Goal: Task Accomplishment & Management: Use online tool/utility

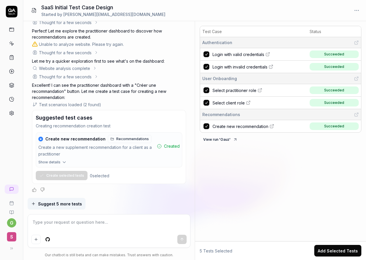
scroll to position [784, 0]
click at [10, 29] on icon at bounding box center [11, 29] width 5 height 5
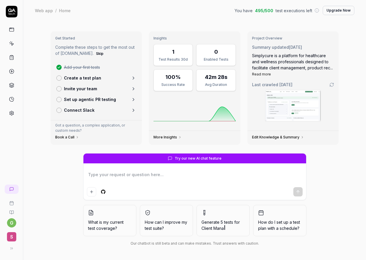
click at [14, 61] on link at bounding box center [11, 57] width 10 height 10
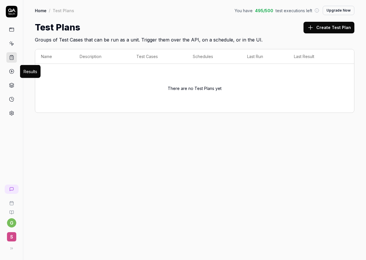
click at [11, 81] on link at bounding box center [11, 85] width 10 height 10
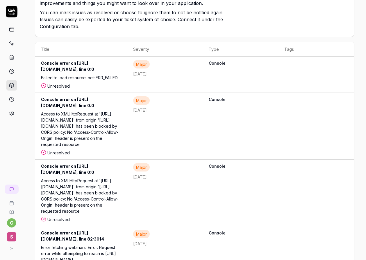
scroll to position [90, 0]
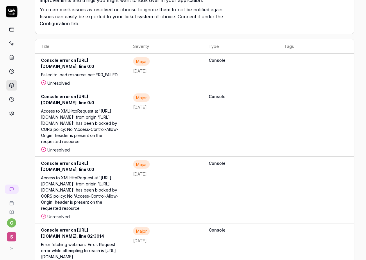
click at [69, 126] on div "Access to XMLHttpRequest at '[URL][DOMAIN_NAME]' from origin '[URL][DOMAIN_NAME…" at bounding box center [81, 127] width 80 height 39
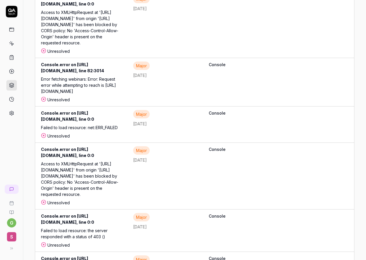
scroll to position [298, 0]
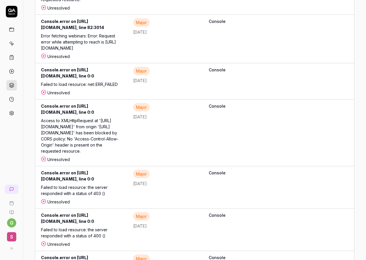
click at [14, 96] on link at bounding box center [11, 99] width 10 height 10
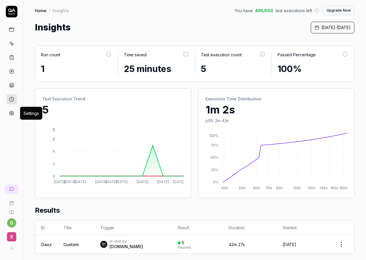
click at [17, 116] on div at bounding box center [11, 62] width 23 height 113
click at [11, 115] on icon at bounding box center [12, 113] width 4 height 4
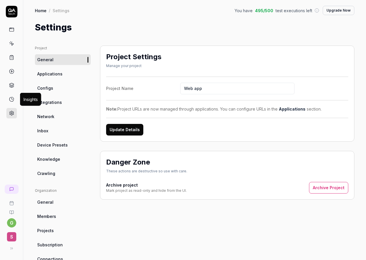
click at [9, 100] on icon at bounding box center [11, 99] width 5 height 5
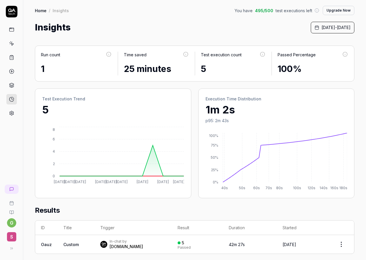
click at [15, 24] on div at bounding box center [11, 62] width 23 height 113
click at [13, 27] on icon at bounding box center [11, 29] width 5 height 5
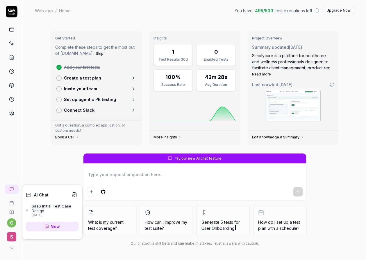
click at [42, 208] on div "SaaS Initial Test Case Design" at bounding box center [55, 209] width 47 height 10
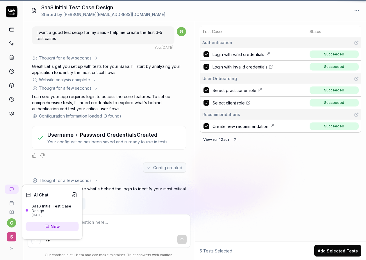
scroll to position [784, 0]
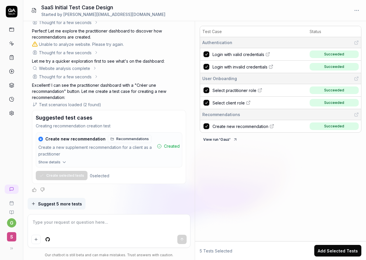
click at [299, 216] on div "Test Case Status Authentication Login with valid credentials Succeeded Login wi…" at bounding box center [280, 133] width 171 height 218
click at [297, 64] on link "Login with invalid credentials" at bounding box center [259, 67] width 94 height 6
type textarea "*"
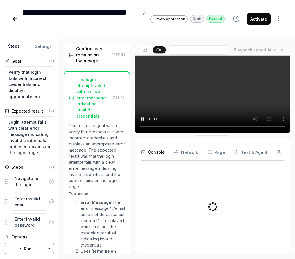
scroll to position [147, 0]
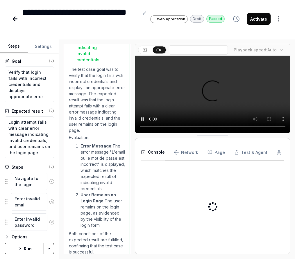
type textarea "*"
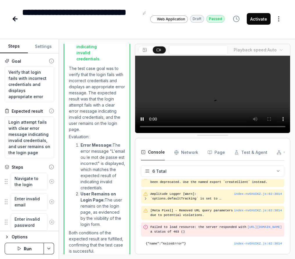
scroll to position [37, 0]
